Goal: Ask a question

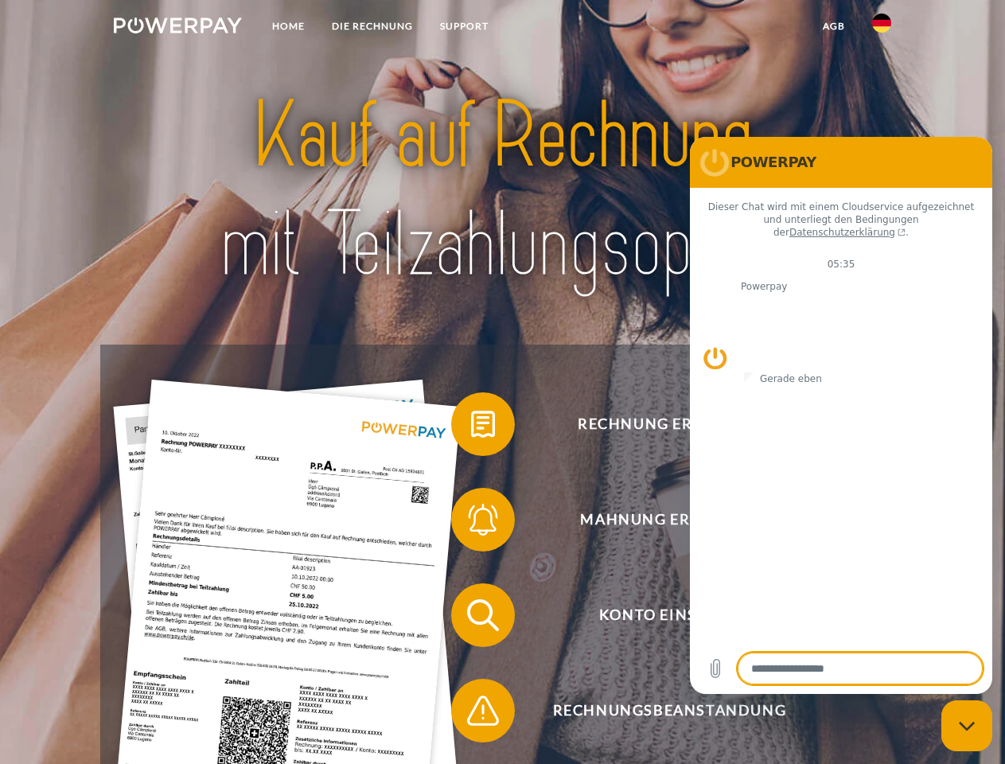
click at [177, 28] on img at bounding box center [178, 26] width 128 height 16
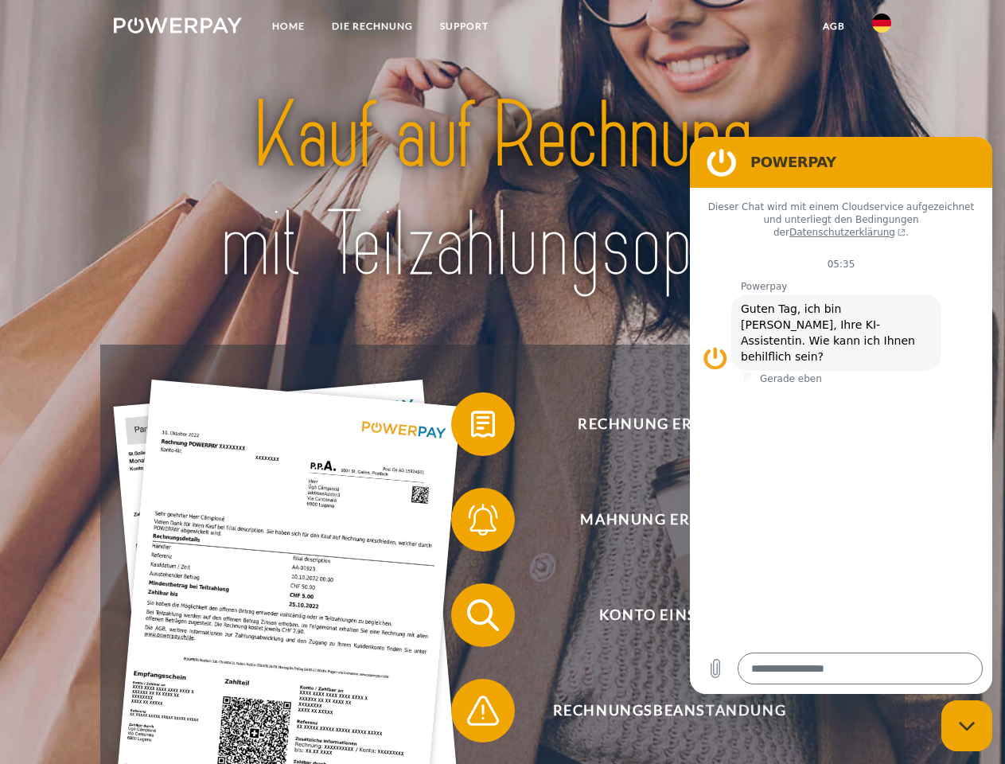
click at [882, 28] on img at bounding box center [881, 23] width 19 height 19
click at [833, 26] on link "agb" at bounding box center [833, 26] width 49 height 29
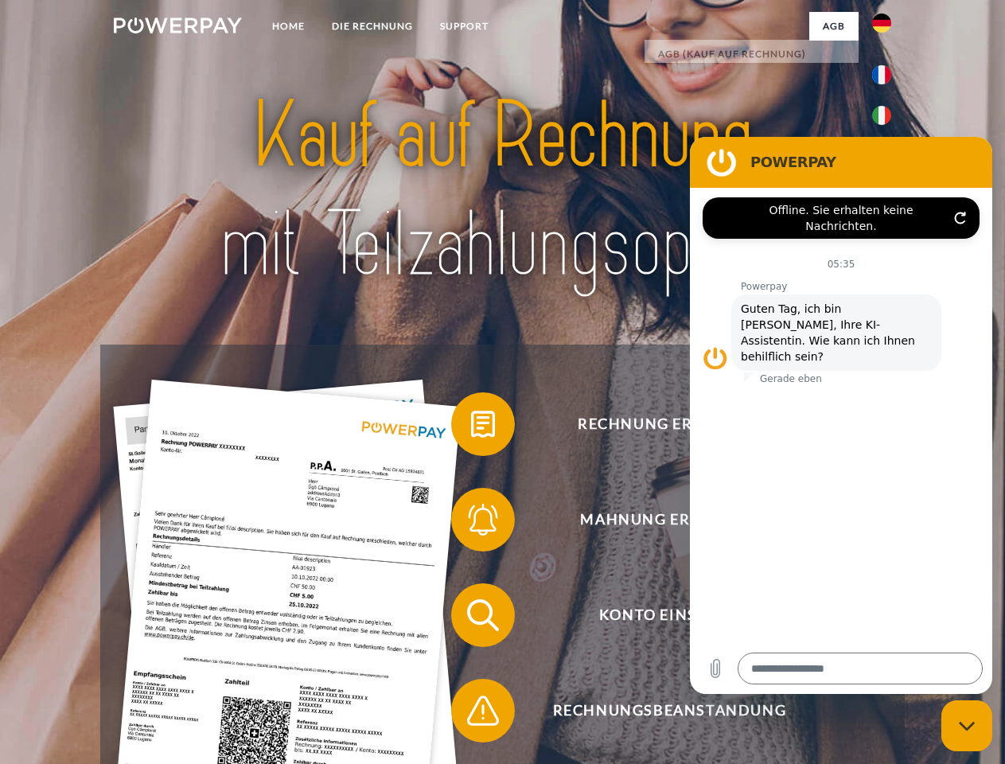
click at [471, 427] on span at bounding box center [459, 424] width 80 height 80
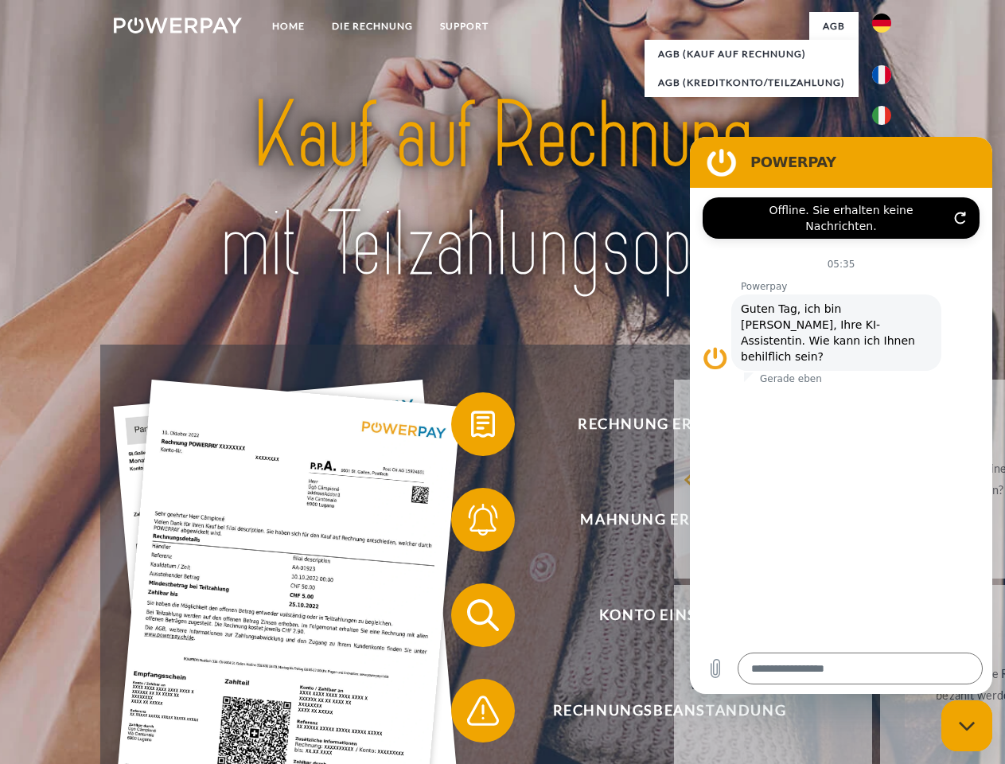
click at [471, 523] on span at bounding box center [459, 520] width 80 height 80
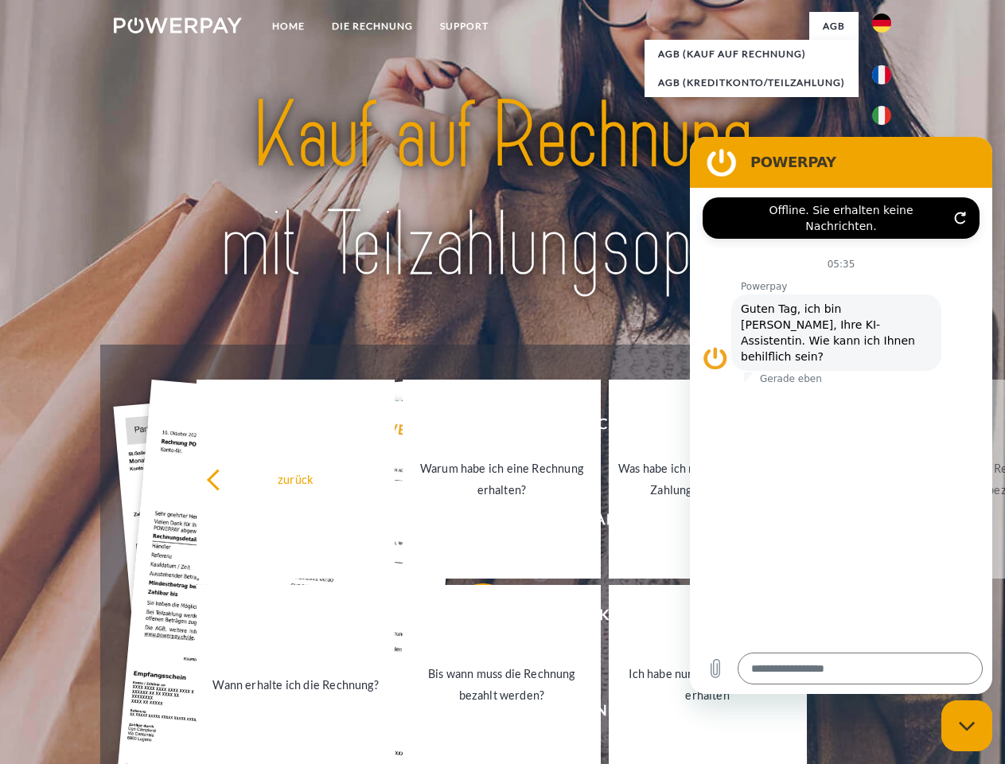
click at [471, 618] on link "Bis wann muss die Rechnung bezahlt werden?" at bounding box center [502, 684] width 198 height 199
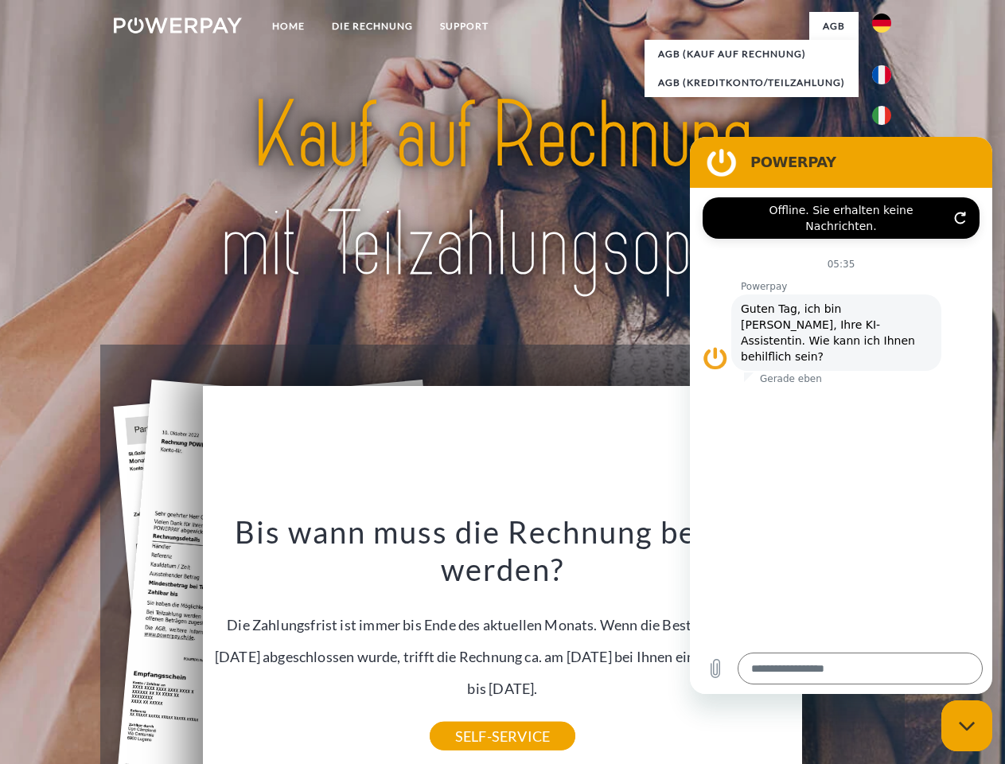
click at [967, 726] on icon "Messaging-Fenster schließen" at bounding box center [967, 726] width 17 height 10
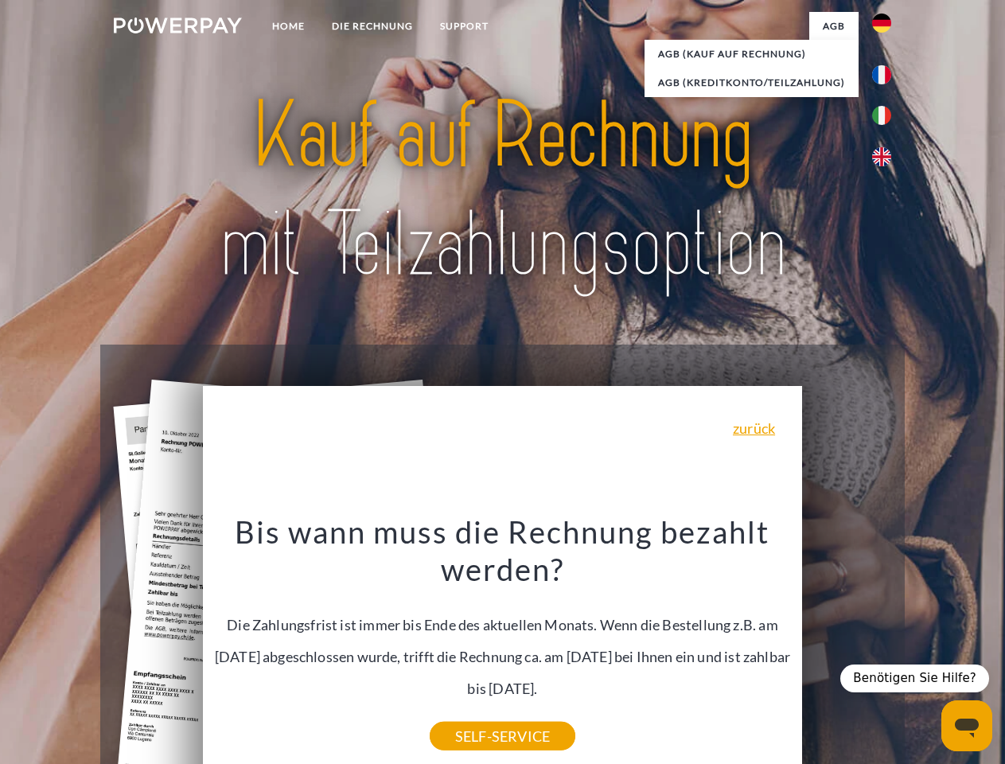
type textarea "*"
